Goal: Transaction & Acquisition: Purchase product/service

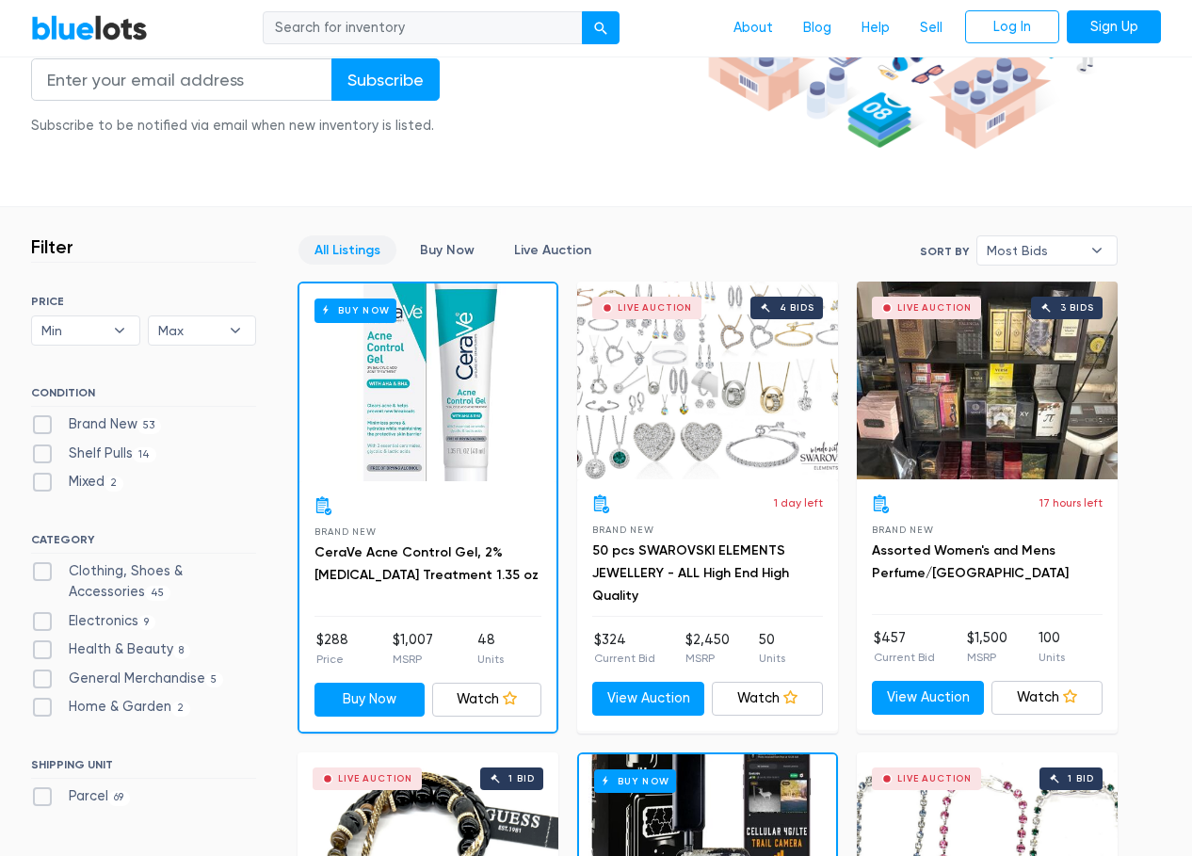
scroll to position [377, 0]
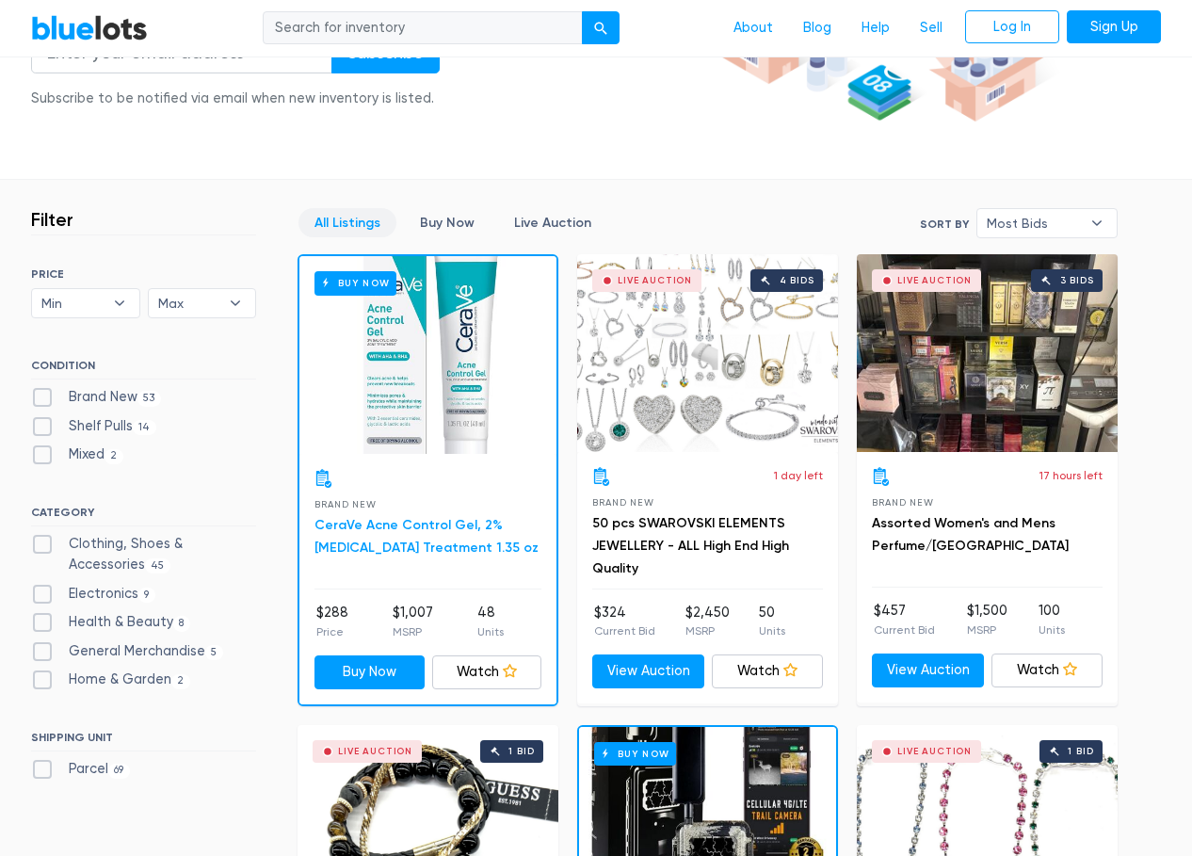
click at [424, 544] on link "CeraVe Acne Control Gel, 2% [MEDICAL_DATA] Treatment 1.35 oz" at bounding box center [426, 536] width 224 height 39
click at [42, 400] on label "Brand New 53" at bounding box center [96, 397] width 130 height 21
click at [42, 399] on New"] "Brand New 53" at bounding box center [37, 393] width 12 height 12
checkbox New"] "true"
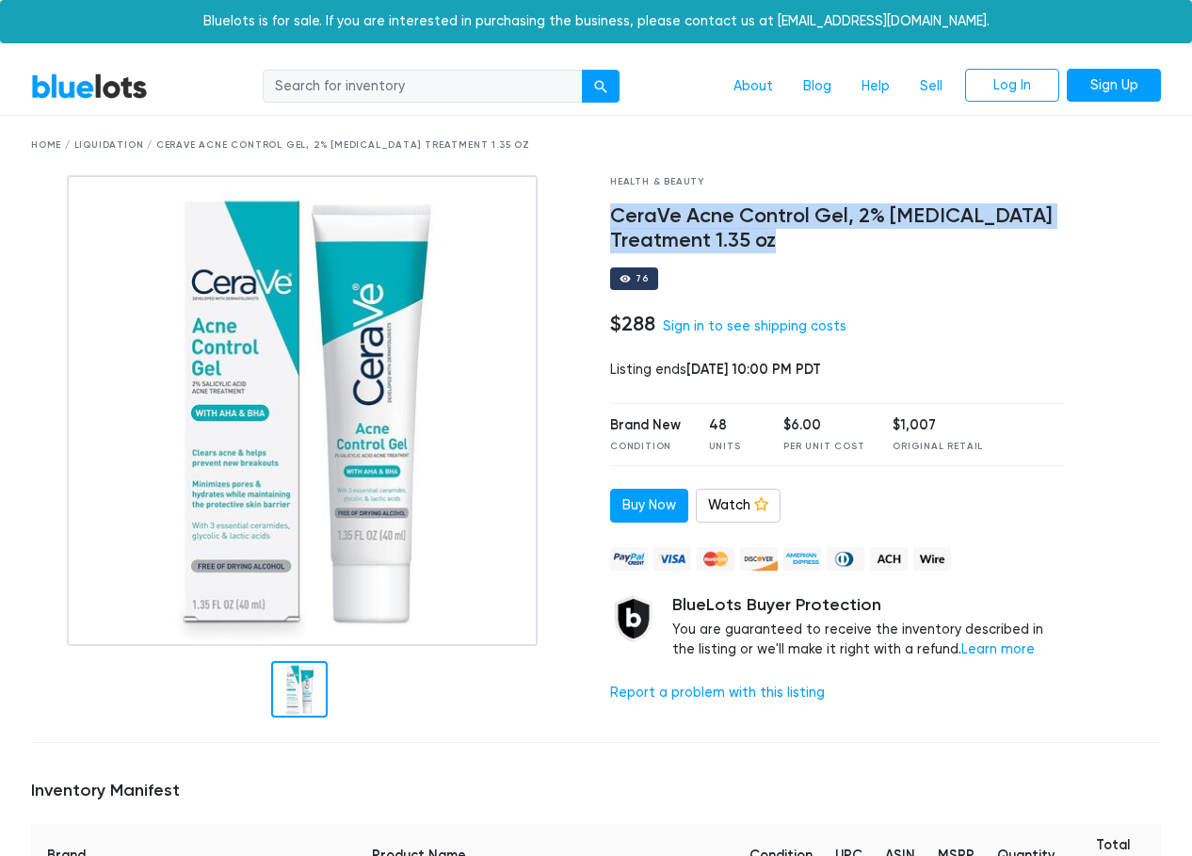
drag, startPoint x: 612, startPoint y: 218, endPoint x: 912, endPoint y: 243, distance: 301.3
click at [912, 243] on h4 "CeraVe Acne Control Gel, 2% [MEDICAL_DATA] Treatment 1.35 oz" at bounding box center [837, 228] width 455 height 49
copy h4 "CeraVe Acne Control Gel, 2% [MEDICAL_DATA] Treatment 1.35 oz"
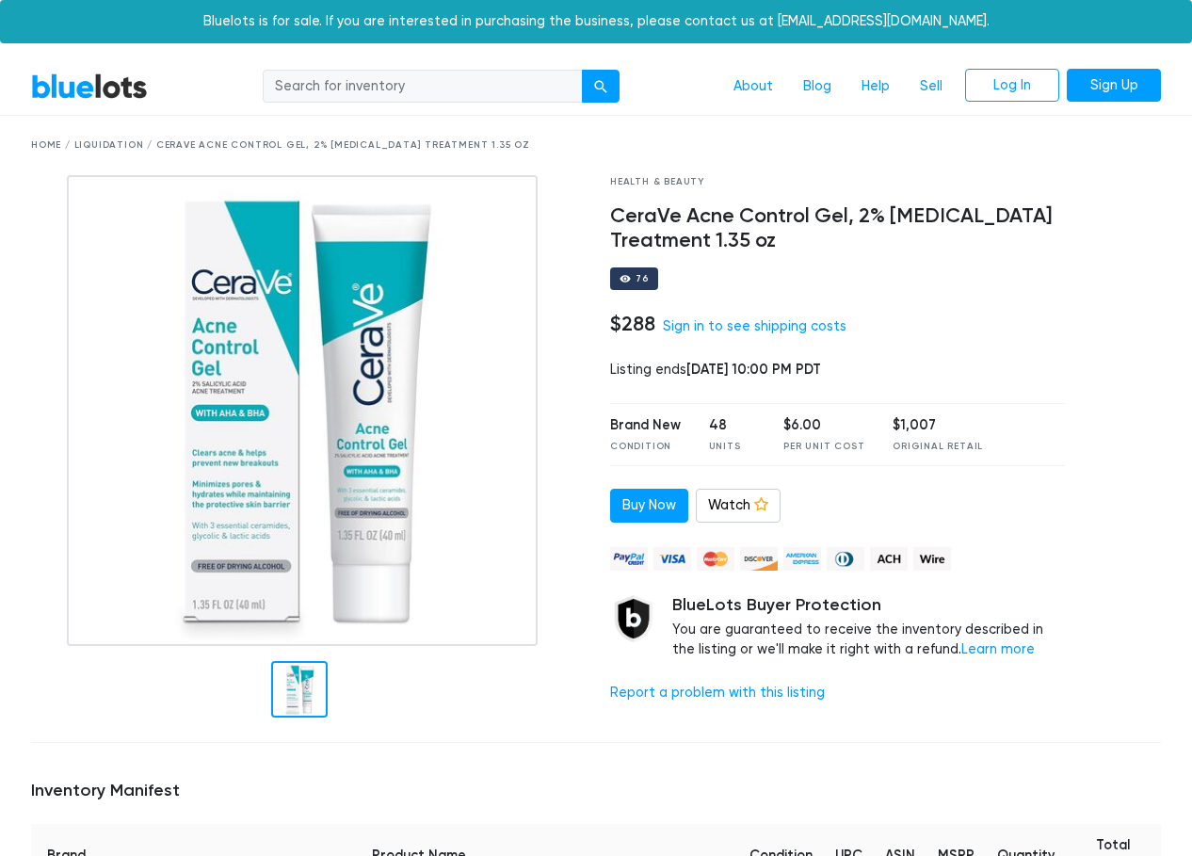
drag, startPoint x: 912, startPoint y: 243, endPoint x: 887, endPoint y: 193, distance: 56.0
click at [891, 255] on div "Health & Beauty CeraVe Acne Control Gel, 2% [MEDICAL_DATA] Treatment 1.35 oz 76…" at bounding box center [837, 451] width 483 height 553
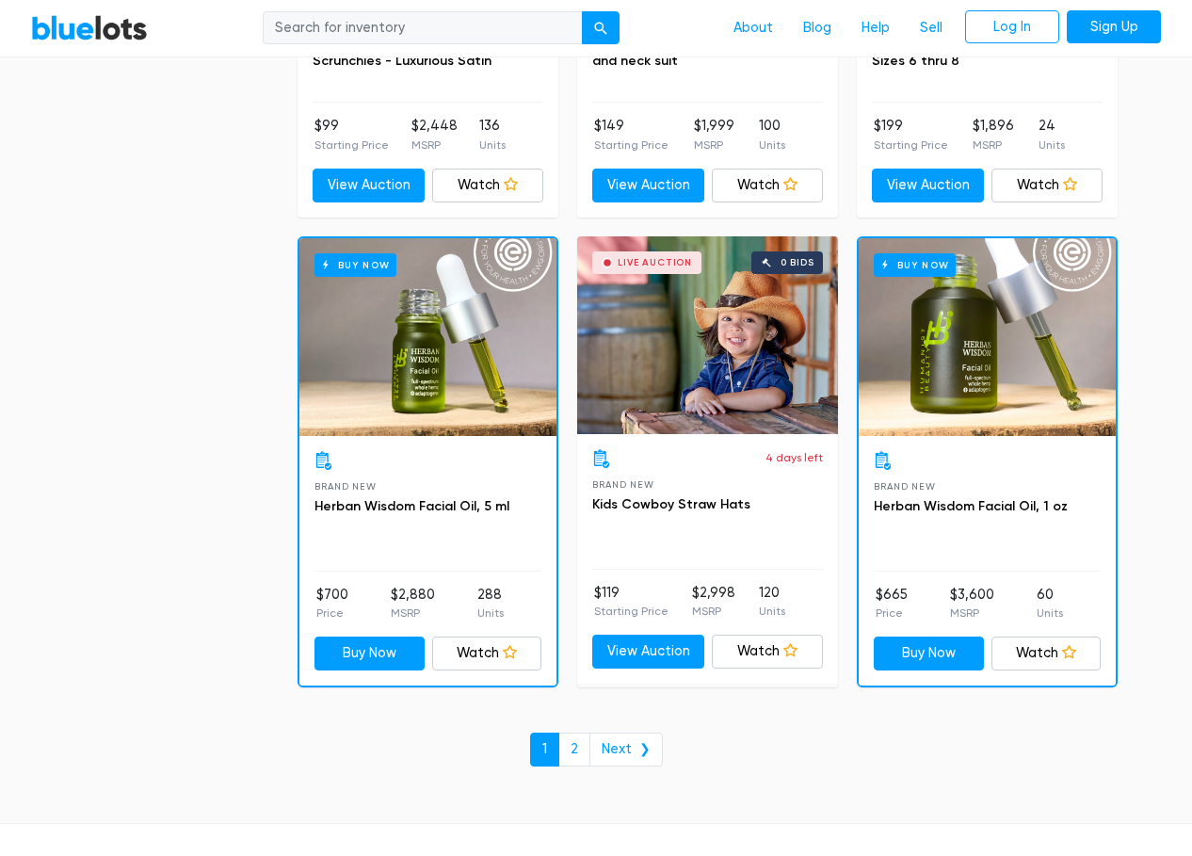
scroll to position [7893, 0]
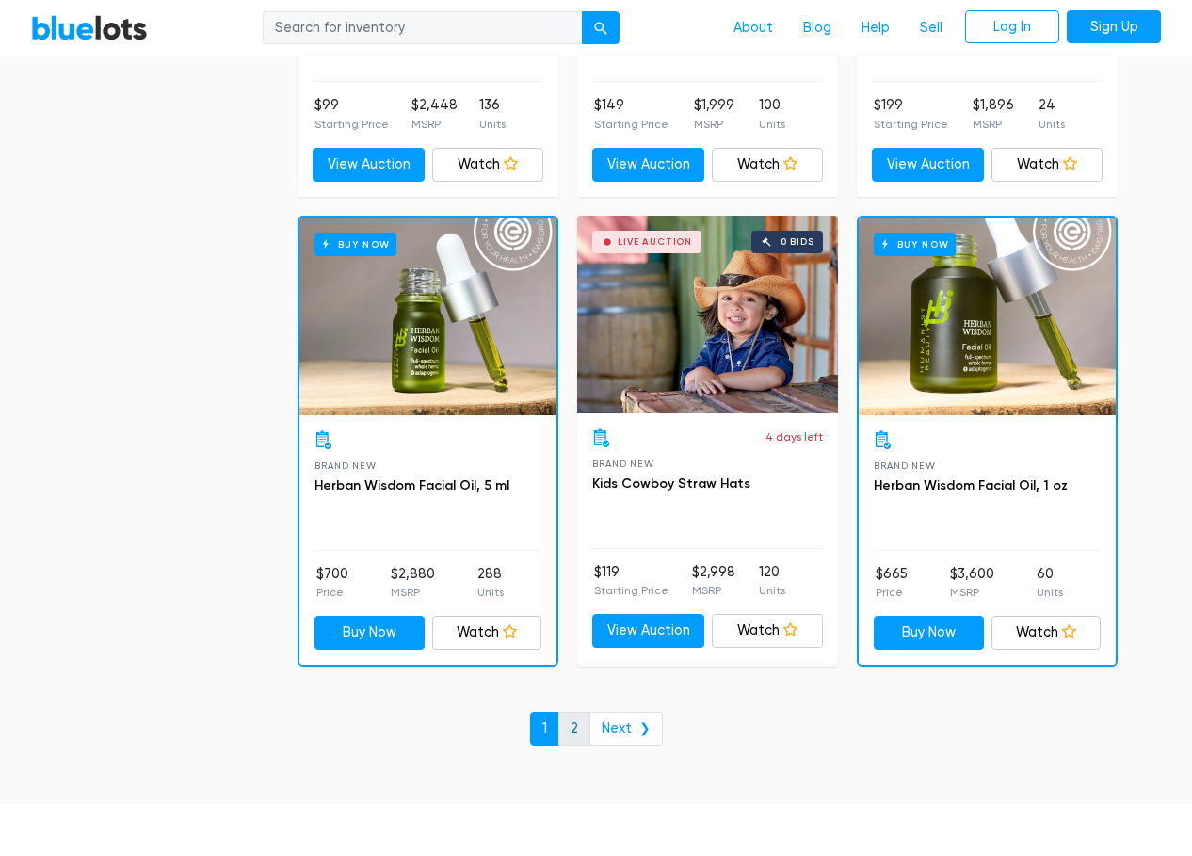
click at [581, 722] on link "2" at bounding box center [574, 729] width 32 height 34
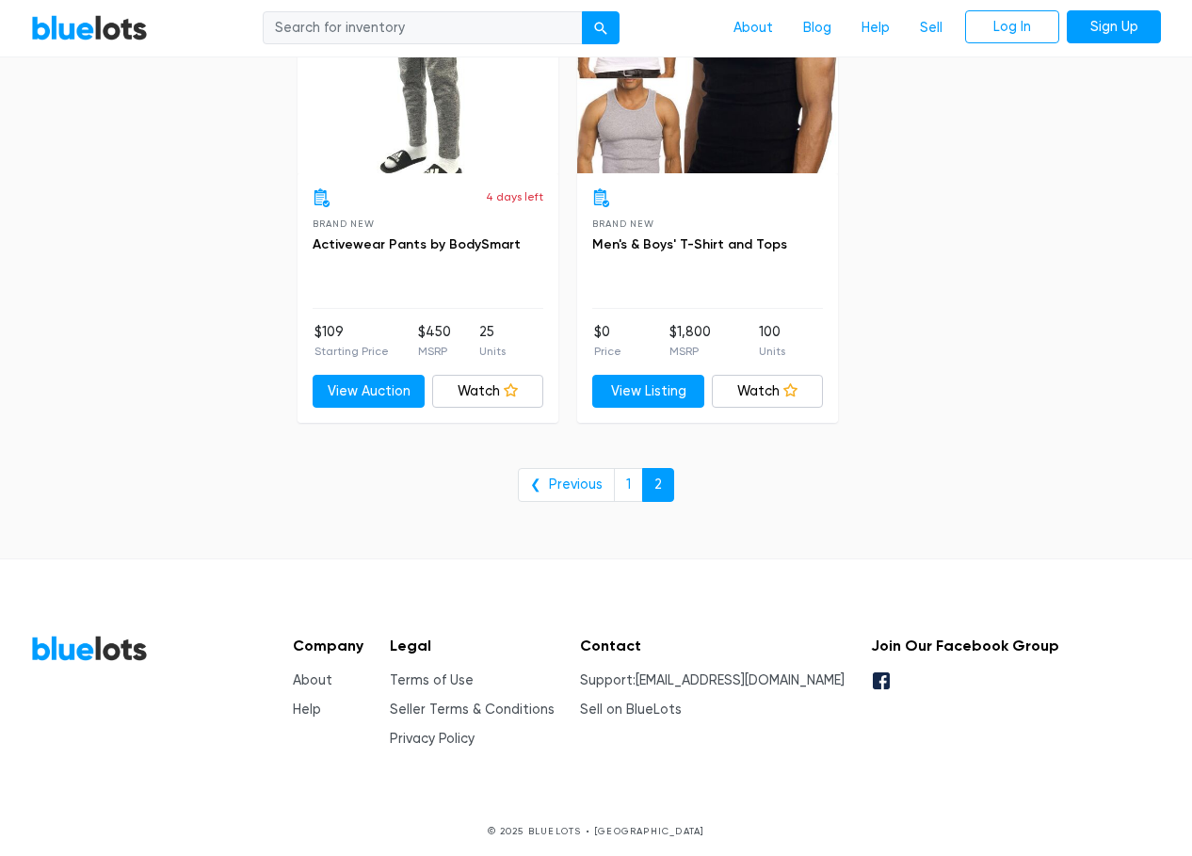
scroll to position [2098, 0]
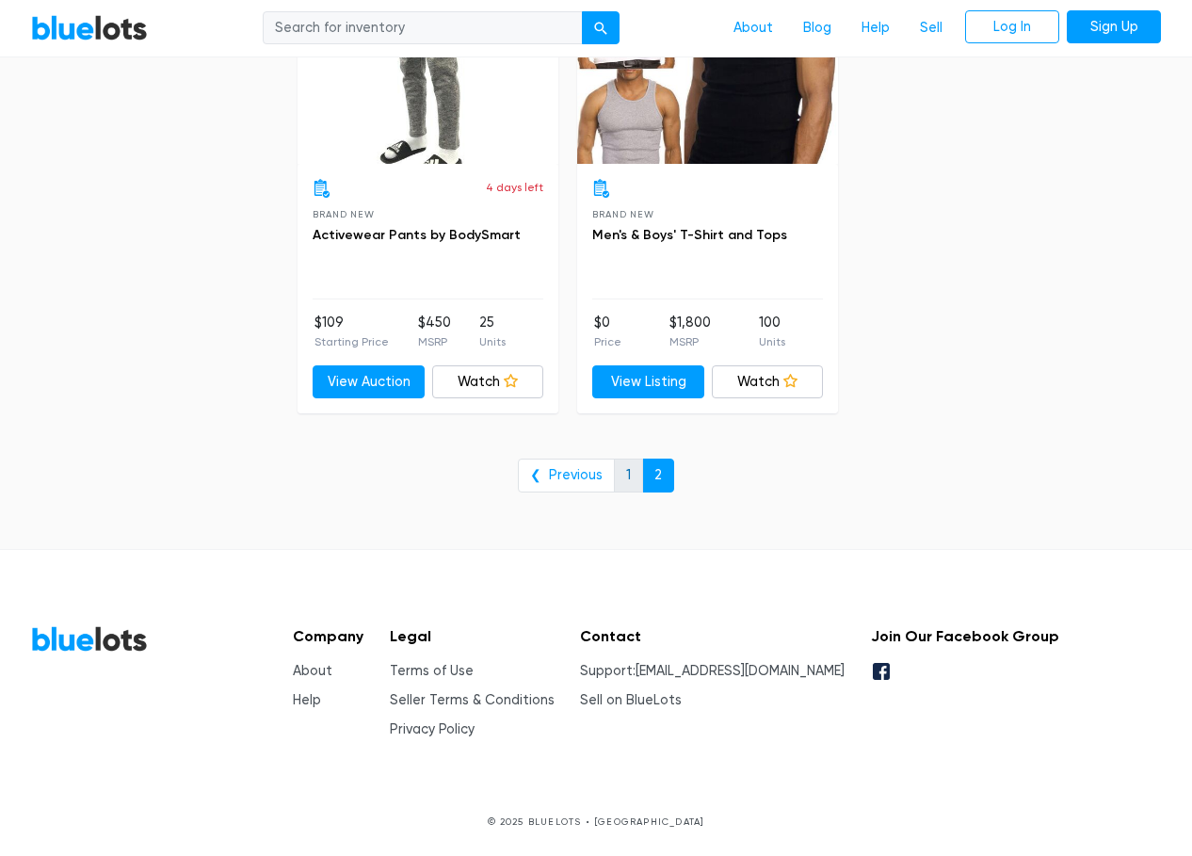
click at [628, 488] on link "1" at bounding box center [628, 476] width 29 height 34
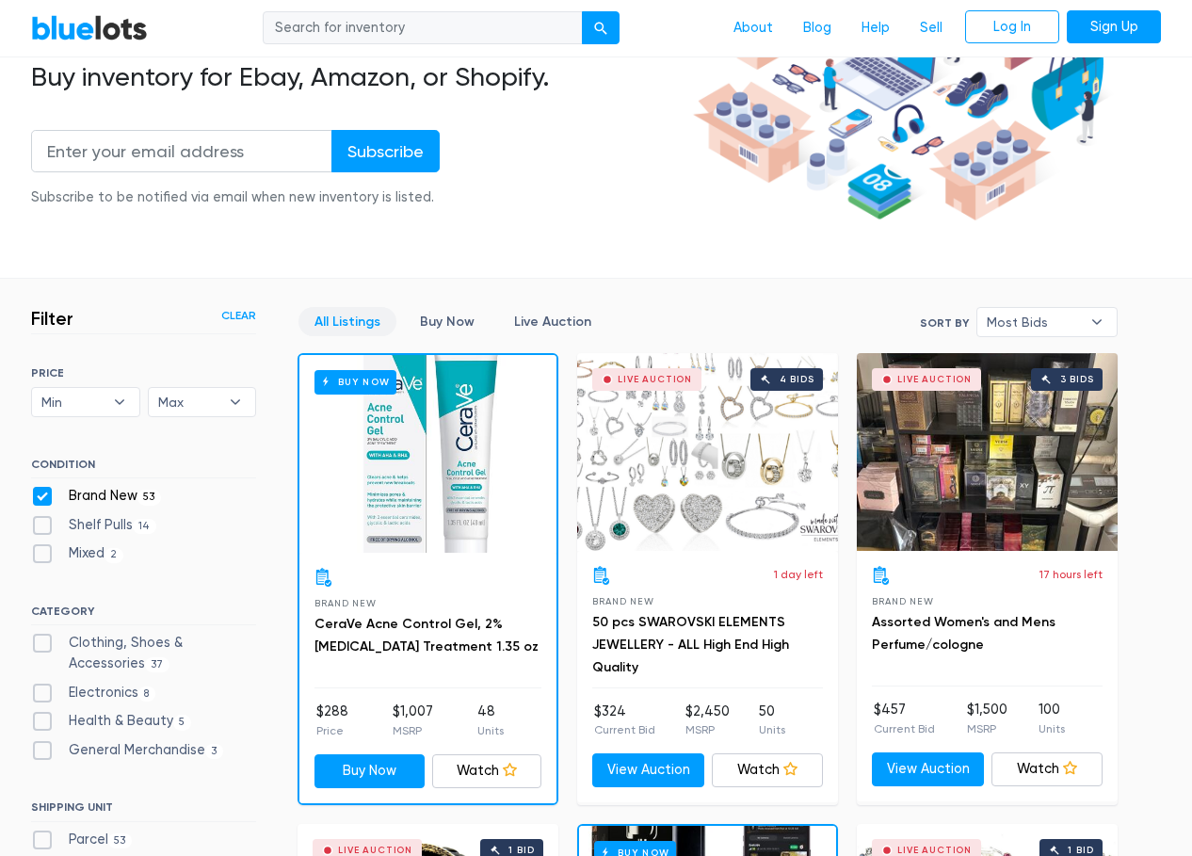
scroll to position [282, 0]
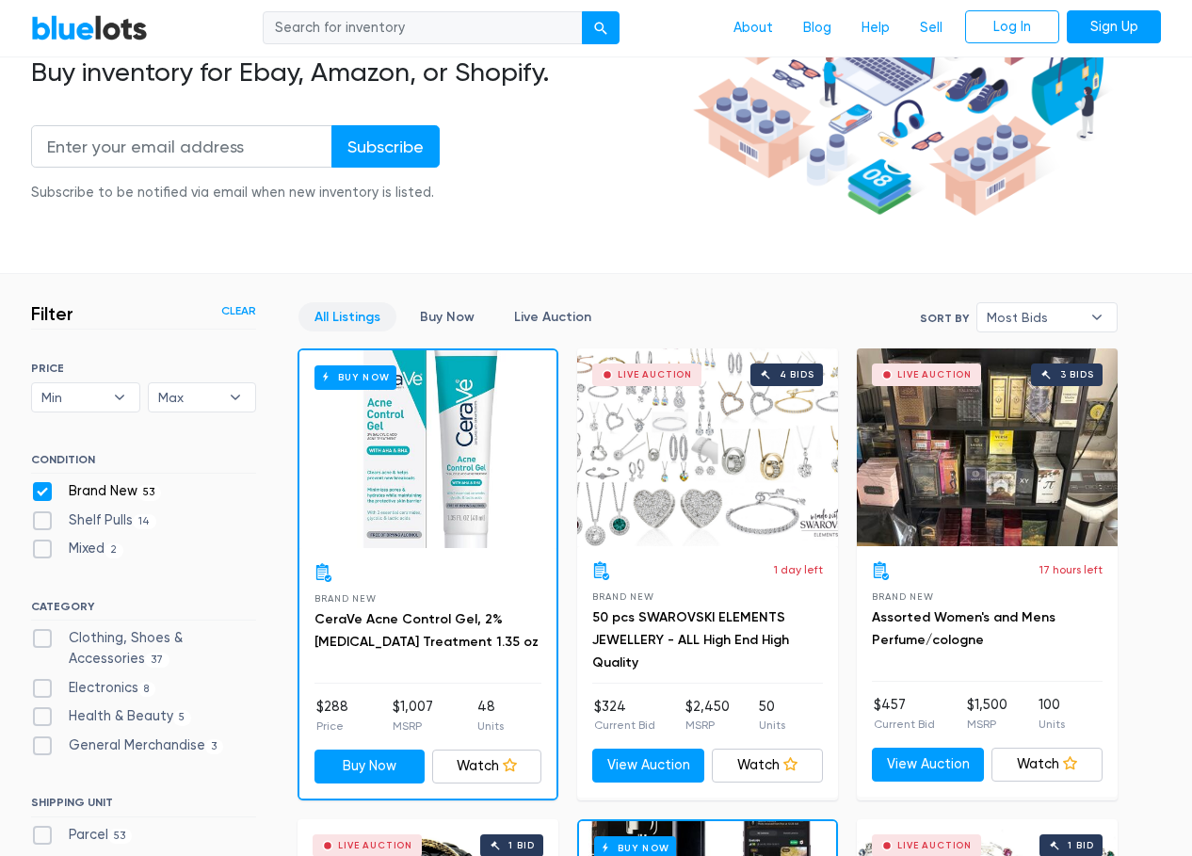
click at [367, 594] on span "Brand New" at bounding box center [344, 598] width 61 height 10
click at [344, 627] on h3 "CeraVe Acne Control Gel, 2% [MEDICAL_DATA] Treatment 1.35 oz" at bounding box center [427, 630] width 227 height 45
click at [384, 615] on link "CeraVe Acne Control Gel, 2% [MEDICAL_DATA] Treatment 1.35 oz" at bounding box center [426, 630] width 224 height 39
